Goal: Check status

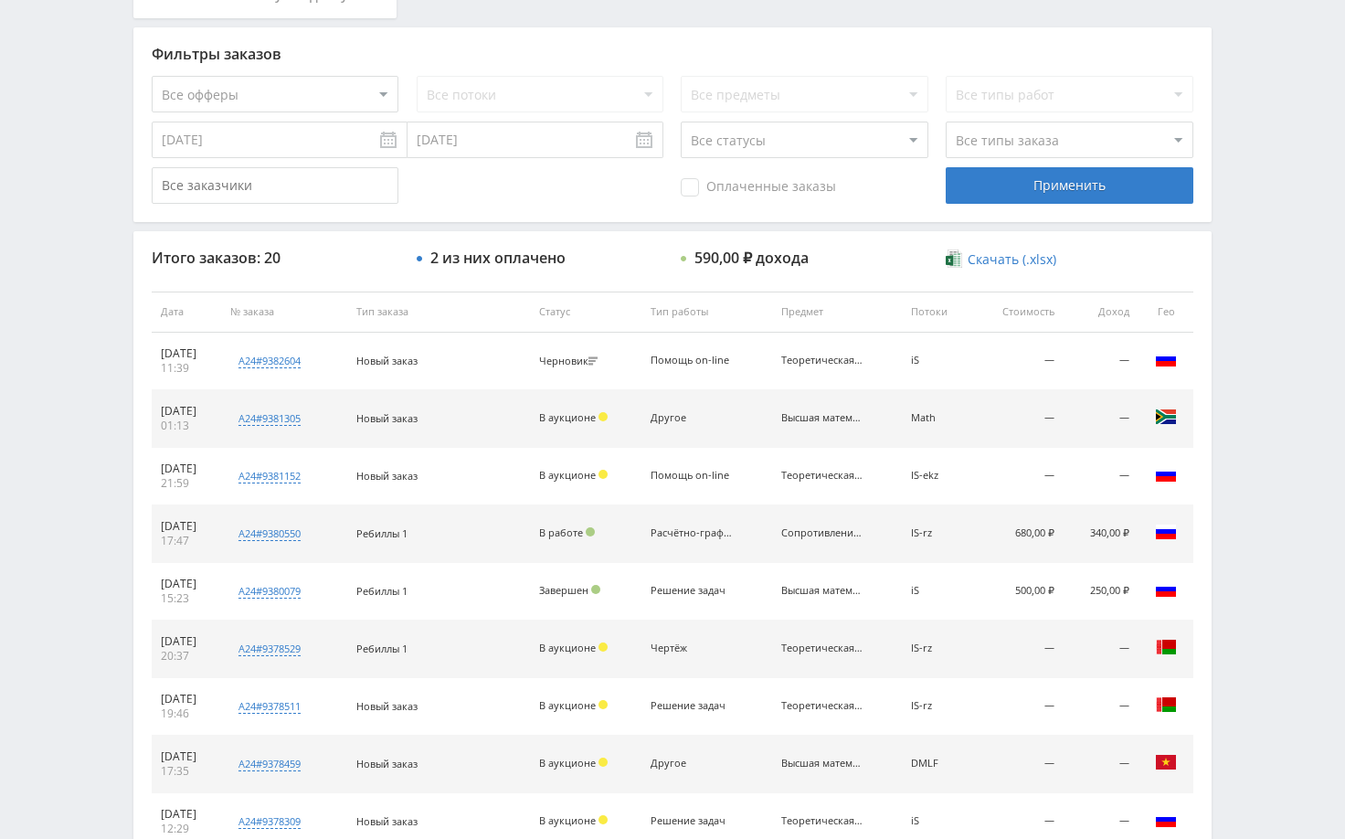
scroll to position [457, 0]
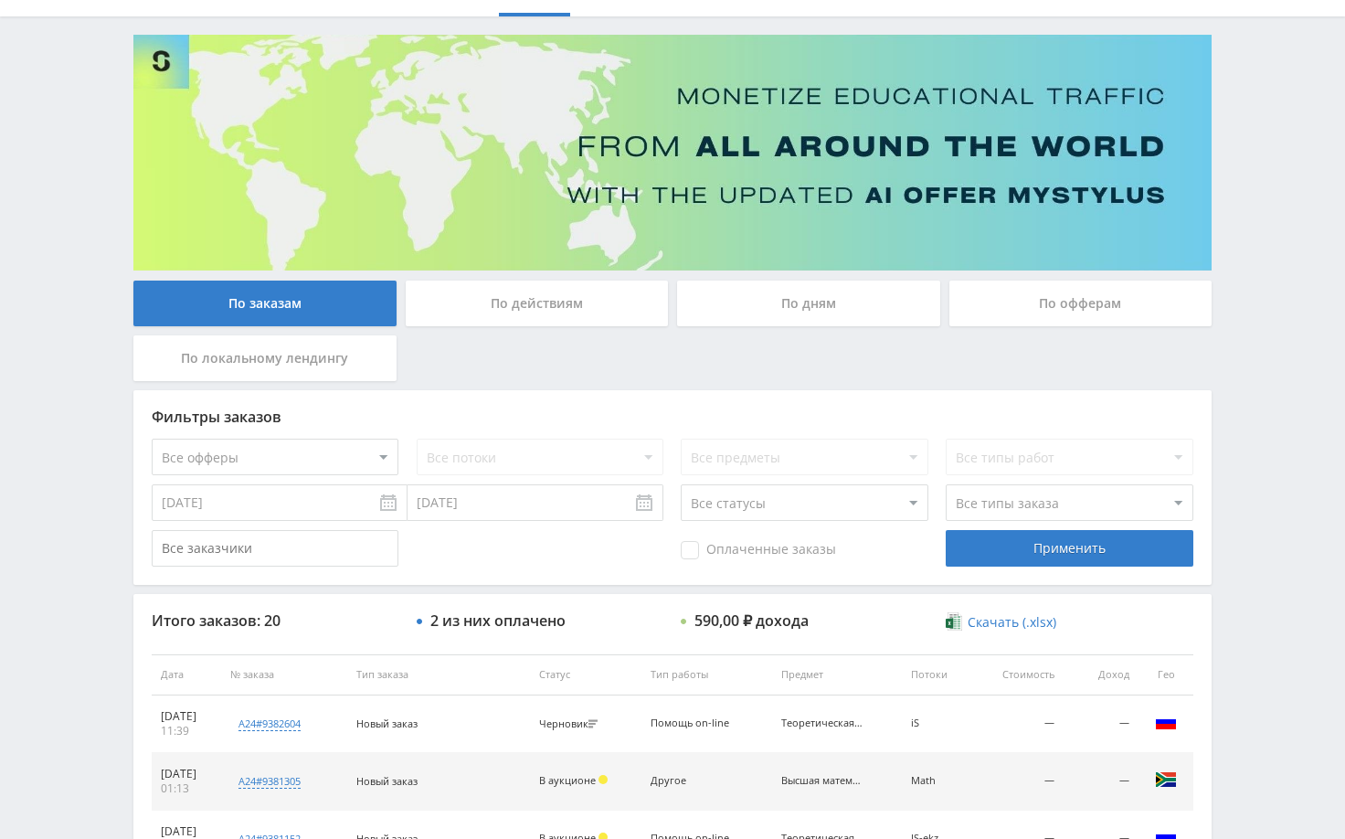
scroll to position [91, 0]
